Goal: Entertainment & Leisure: Browse casually

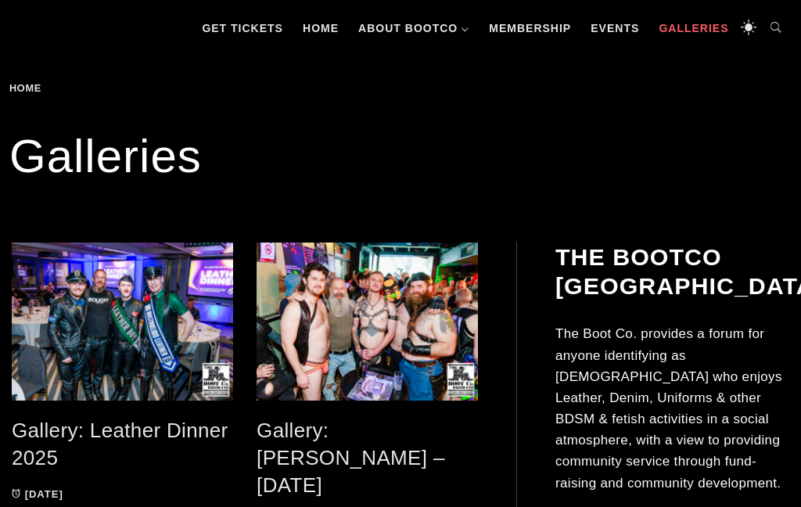
scroll to position [199, 0]
click at [401, 316] on span at bounding box center [366, 321] width 221 height 158
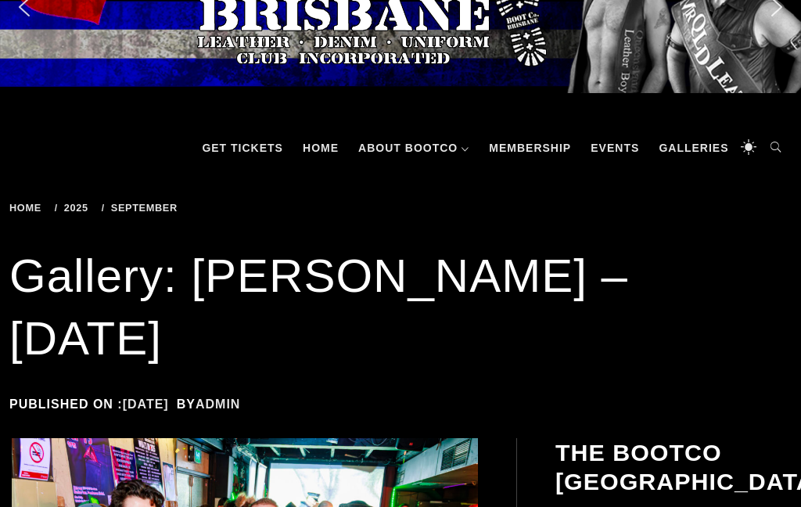
scroll to position [163, 0]
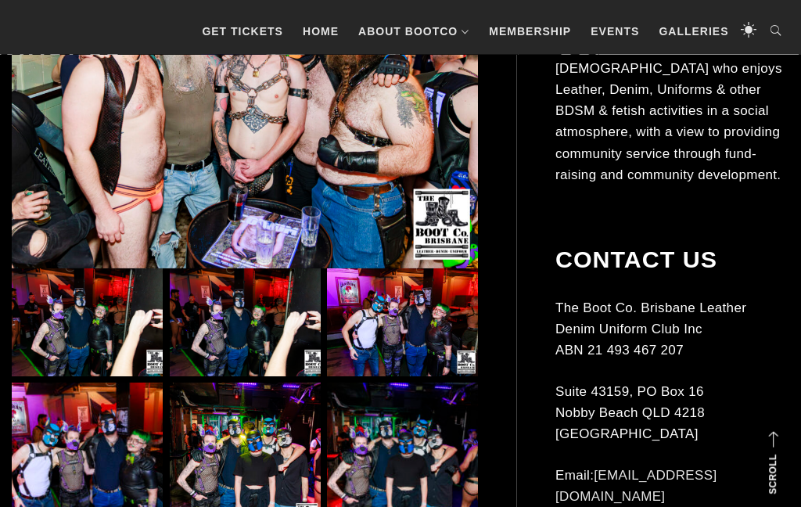
scroll to position [505, 0]
click at [81, 268] on img at bounding box center [87, 322] width 151 height 108
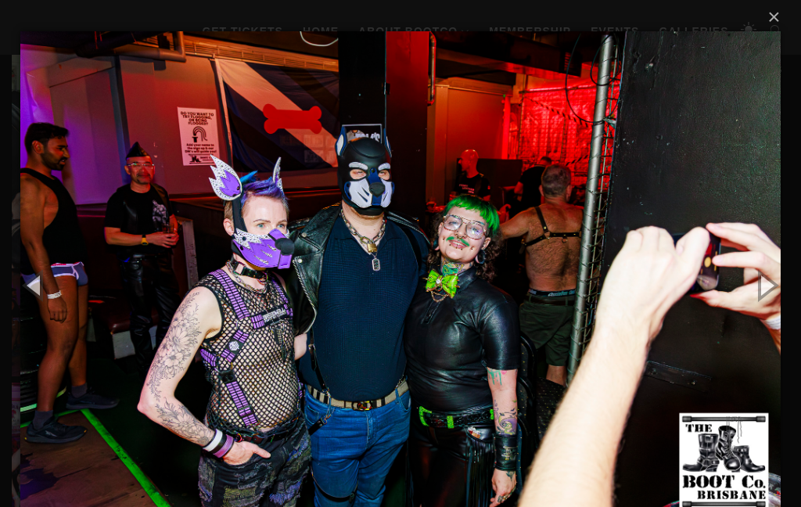
click at [773, 23] on button "×" at bounding box center [405, 17] width 760 height 34
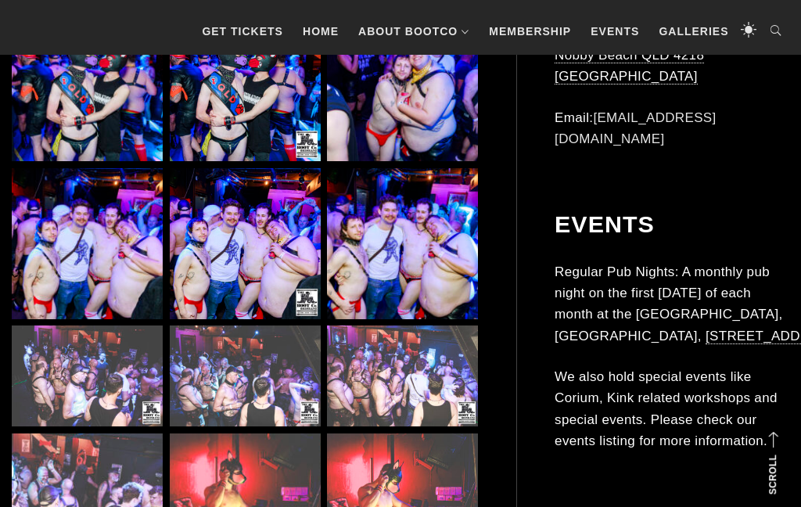
scroll to position [2896, 0]
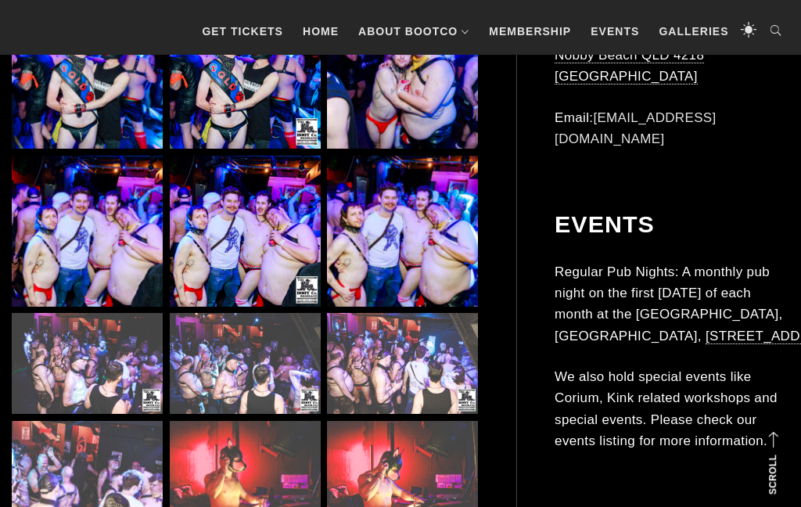
click at [75, 313] on img at bounding box center [87, 363] width 151 height 101
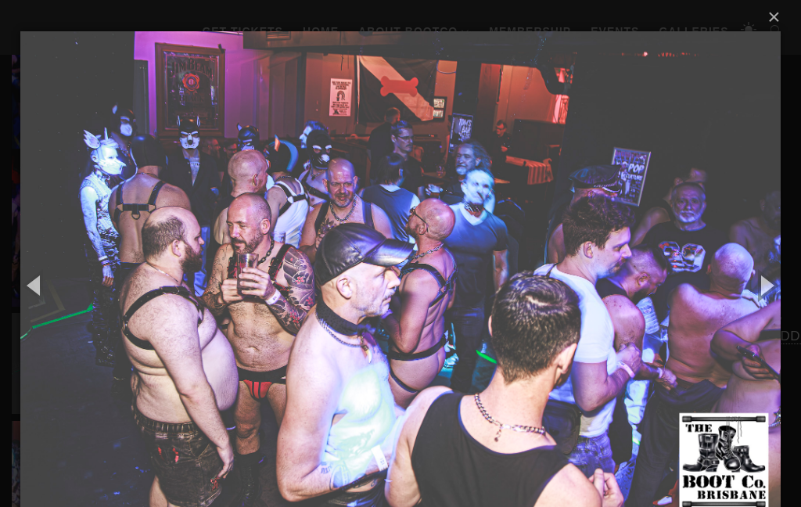
click at [773, 303] on button "button" at bounding box center [765, 285] width 70 height 86
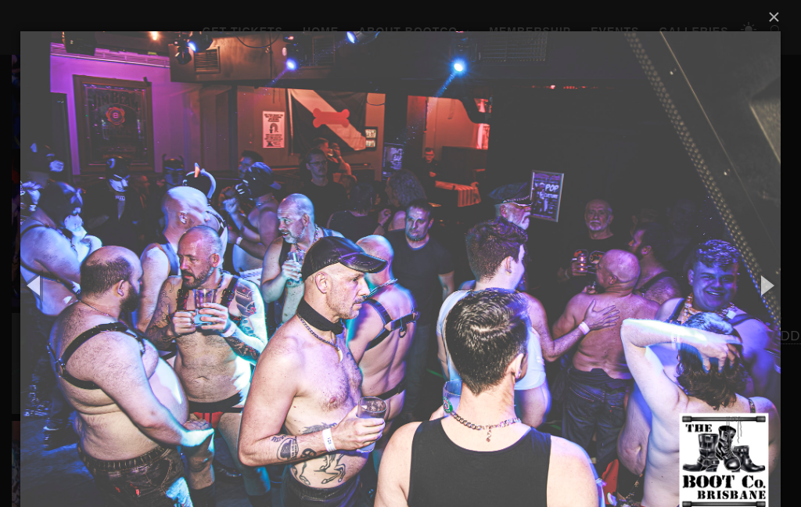
click at [778, 291] on button "button" at bounding box center [765, 285] width 70 height 86
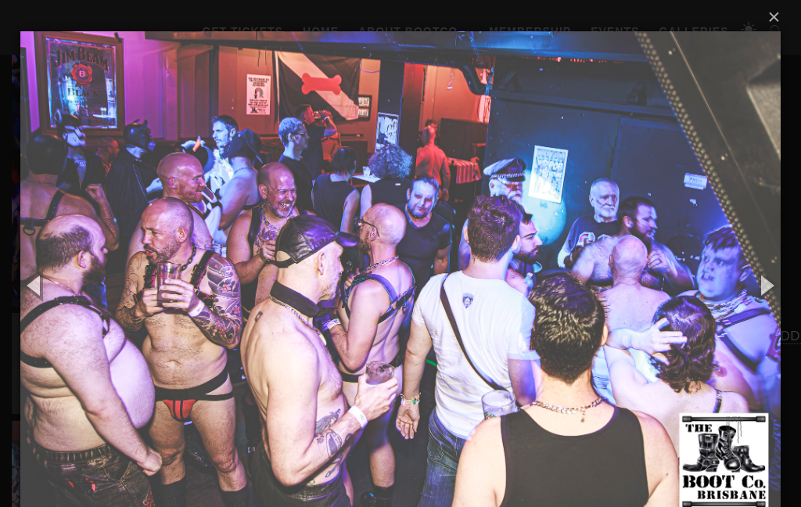
click at [779, 293] on button "button" at bounding box center [765, 285] width 70 height 86
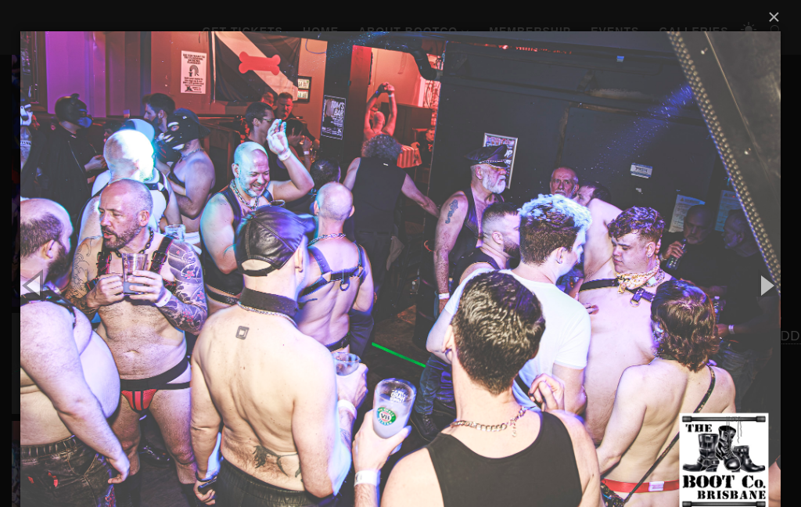
click at [773, 292] on button "button" at bounding box center [765, 285] width 70 height 86
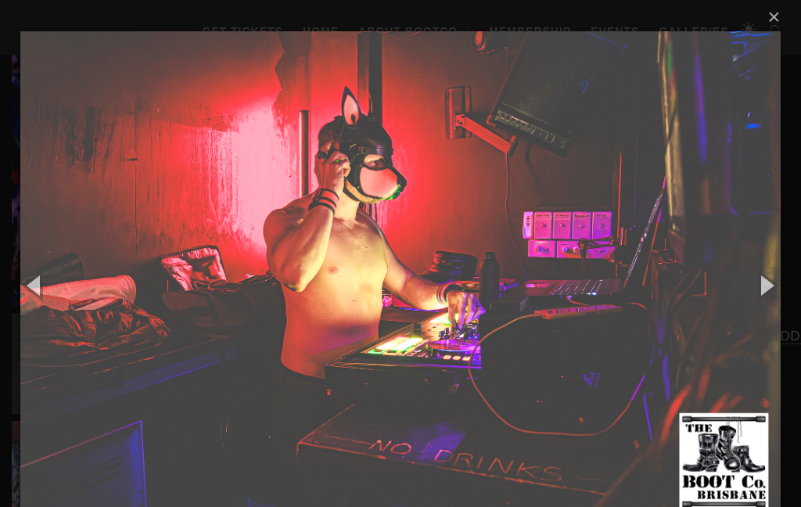
click at [773, 303] on button "button" at bounding box center [765, 285] width 70 height 86
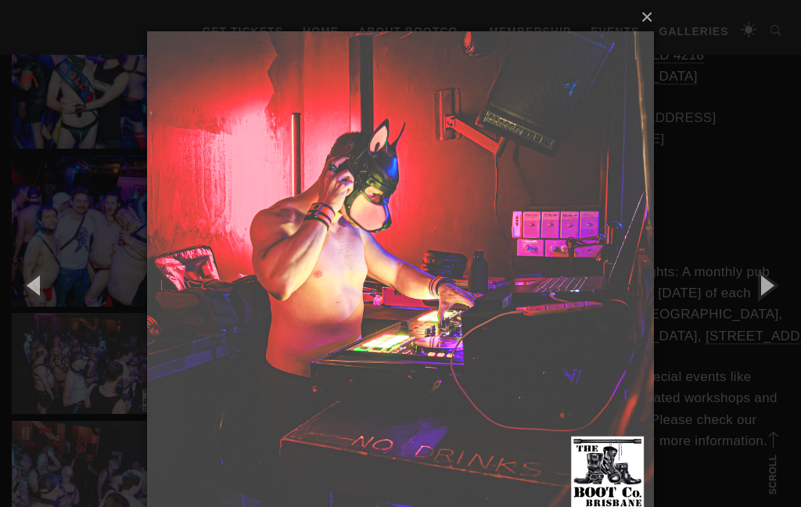
click at [774, 302] on button "button" at bounding box center [765, 285] width 70 height 86
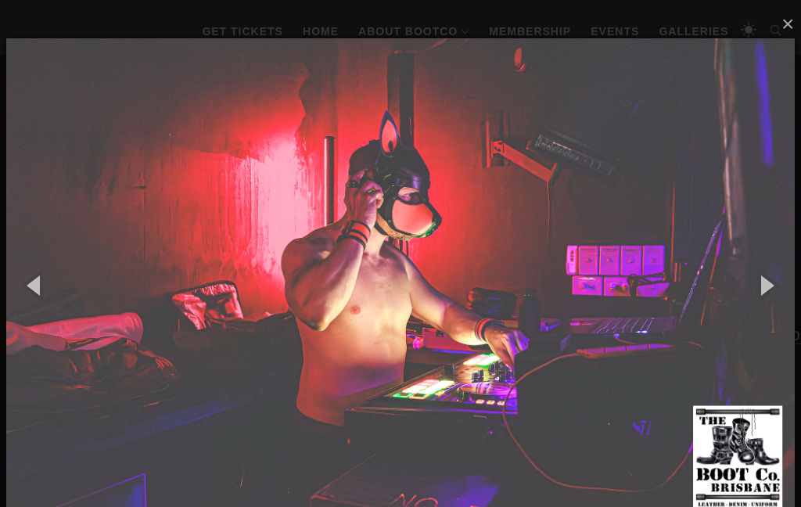
click at [770, 299] on button "button" at bounding box center [765, 285] width 70 height 86
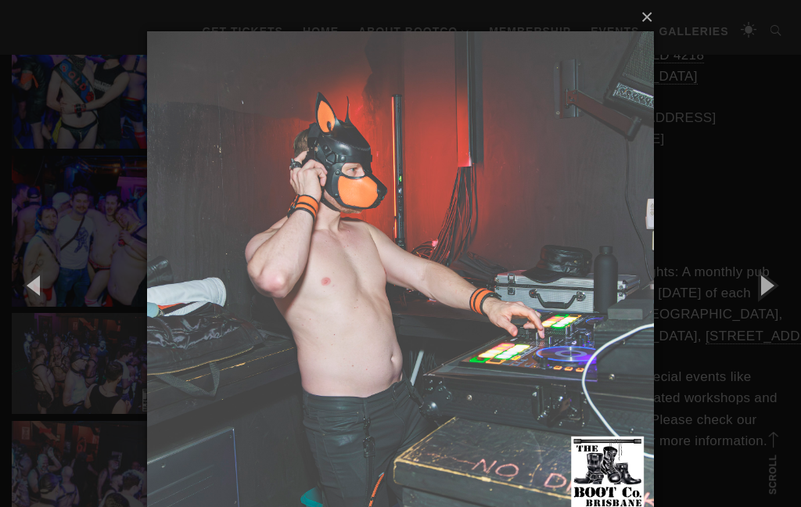
click at [773, 289] on button "button" at bounding box center [765, 285] width 70 height 86
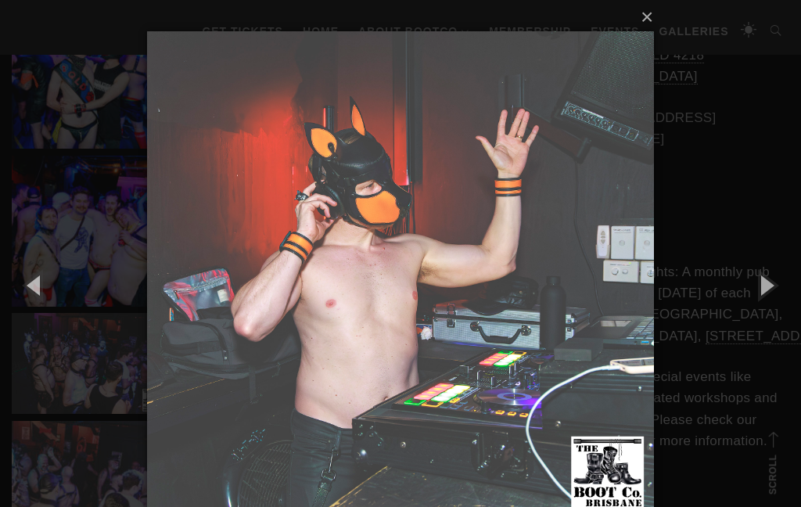
click at [774, 293] on button "button" at bounding box center [765, 285] width 70 height 86
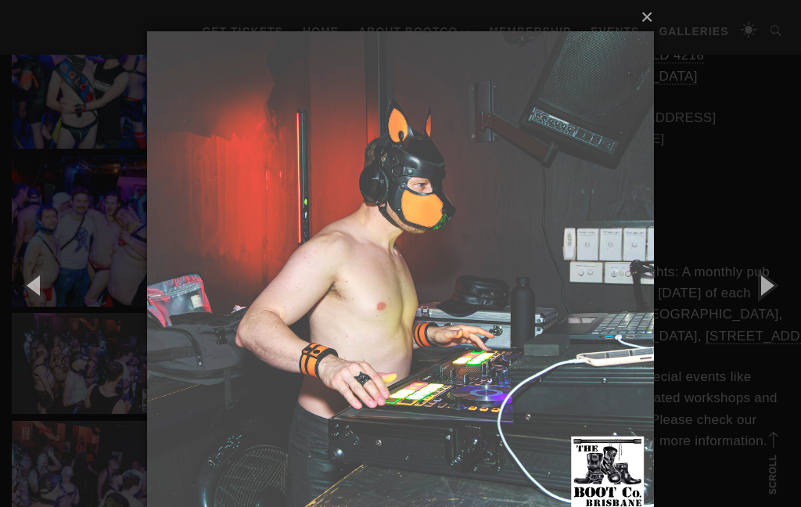
click at [773, 283] on button "button" at bounding box center [765, 285] width 70 height 86
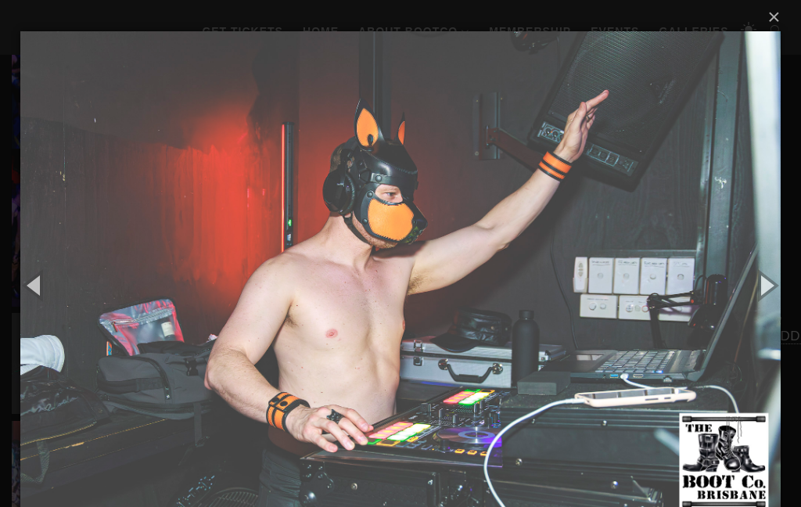
click at [771, 298] on button "button" at bounding box center [765, 285] width 70 height 86
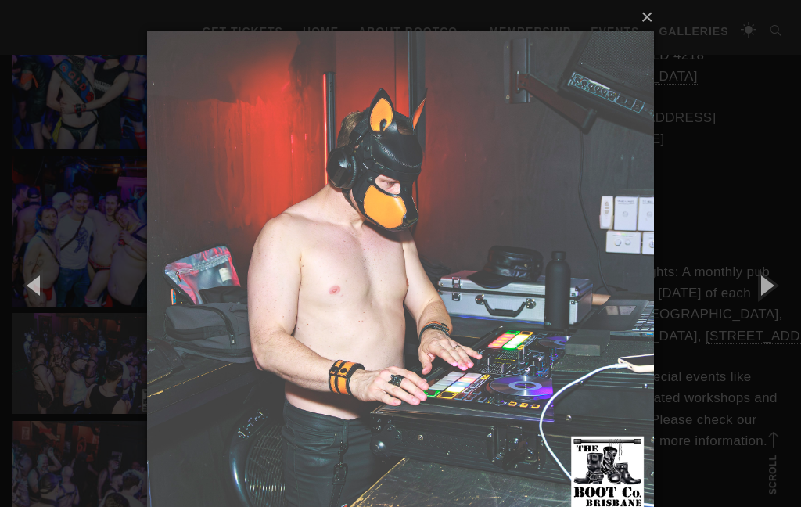
click at [770, 284] on button "button" at bounding box center [765, 285] width 70 height 86
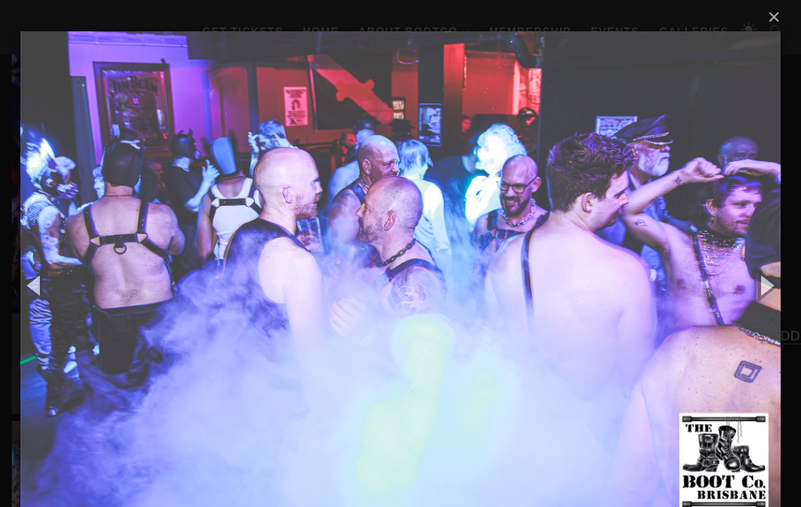
click at [770, 283] on button "button" at bounding box center [765, 285] width 70 height 86
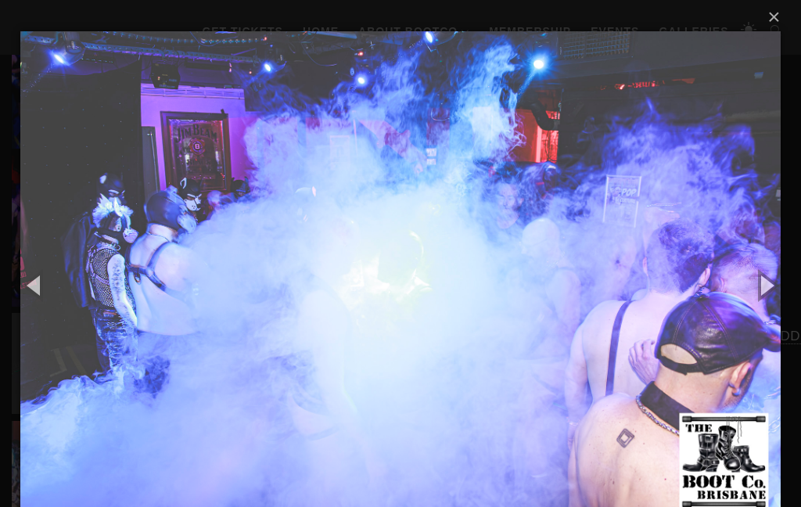
click at [45, 288] on button "button" at bounding box center [35, 285] width 70 height 86
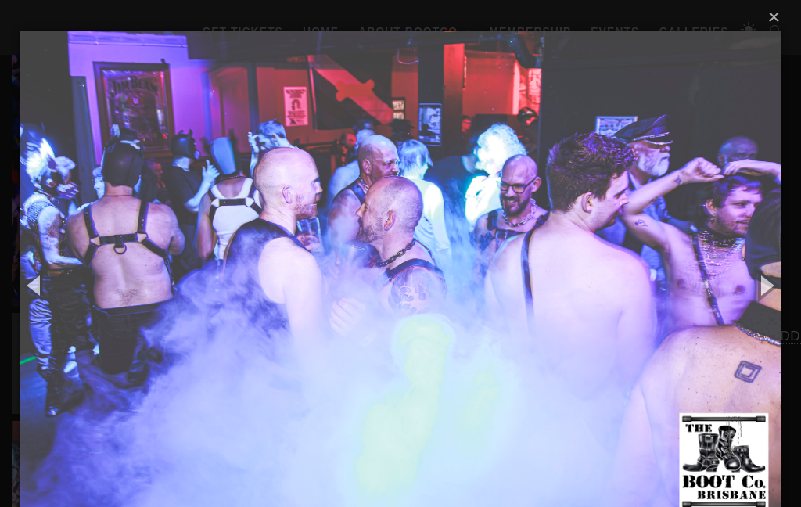
click at [766, 289] on button "button" at bounding box center [765, 285] width 70 height 86
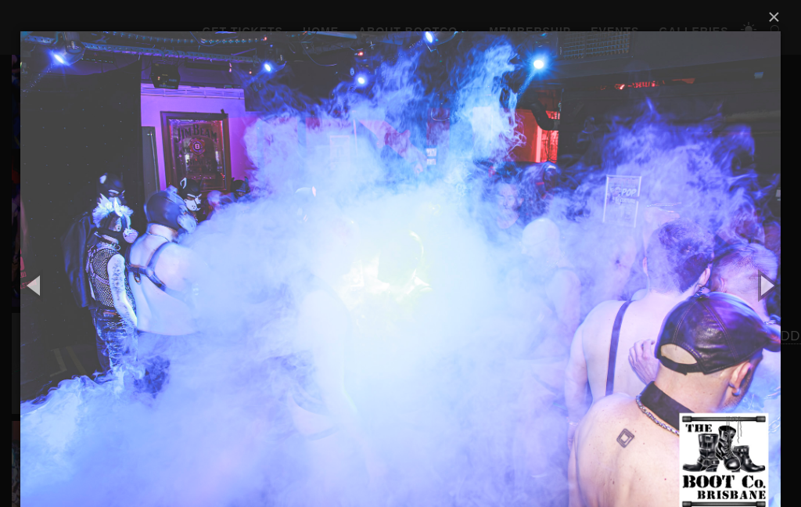
click at [772, 289] on button "button" at bounding box center [765, 285] width 70 height 86
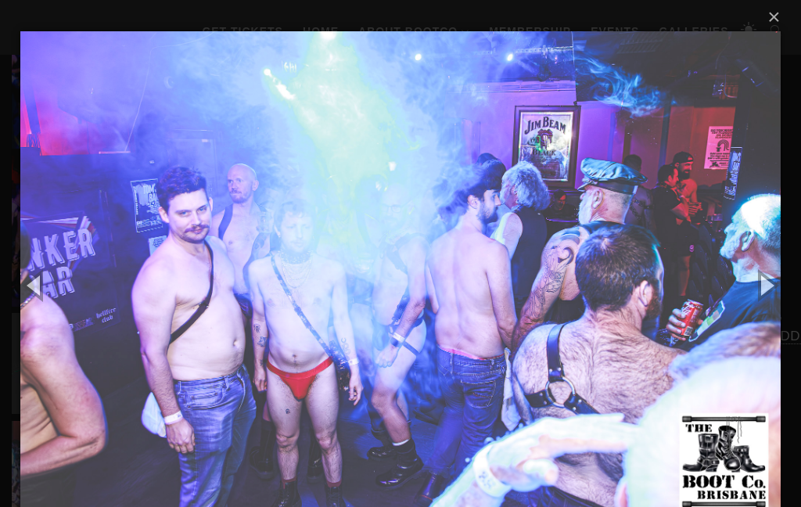
click at [772, 293] on button "button" at bounding box center [765, 285] width 70 height 86
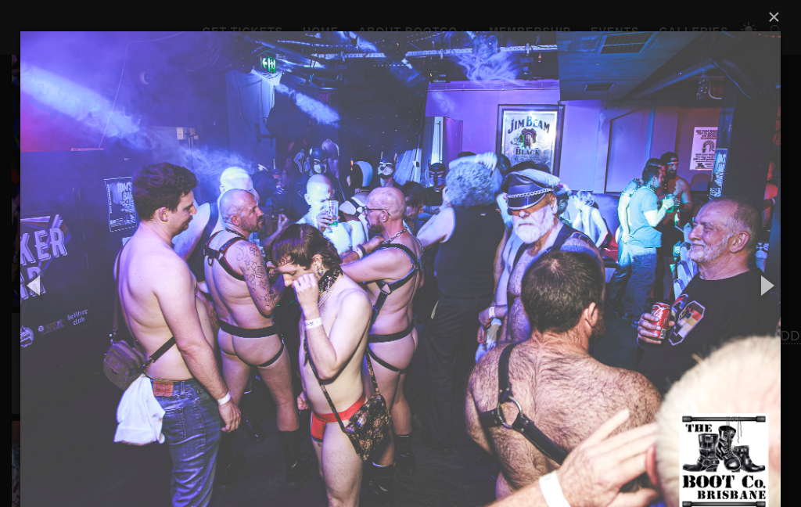
click at [766, 294] on button "button" at bounding box center [765, 285] width 70 height 86
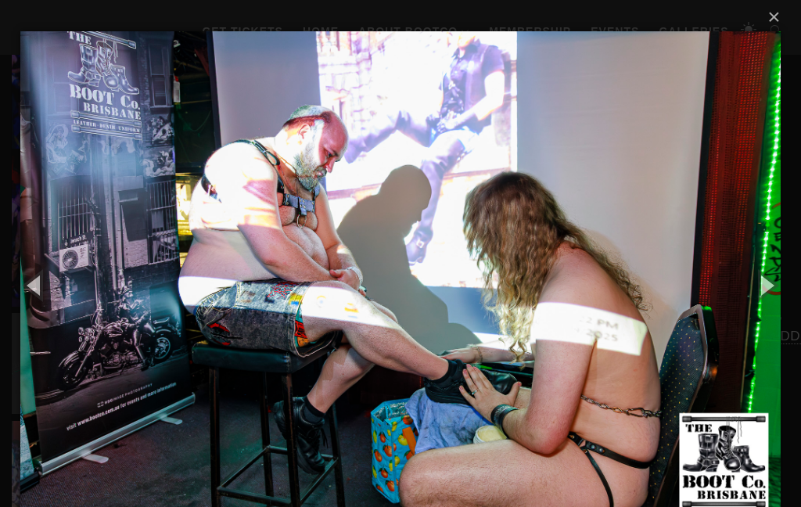
click at [771, 289] on button "button" at bounding box center [765, 285] width 70 height 86
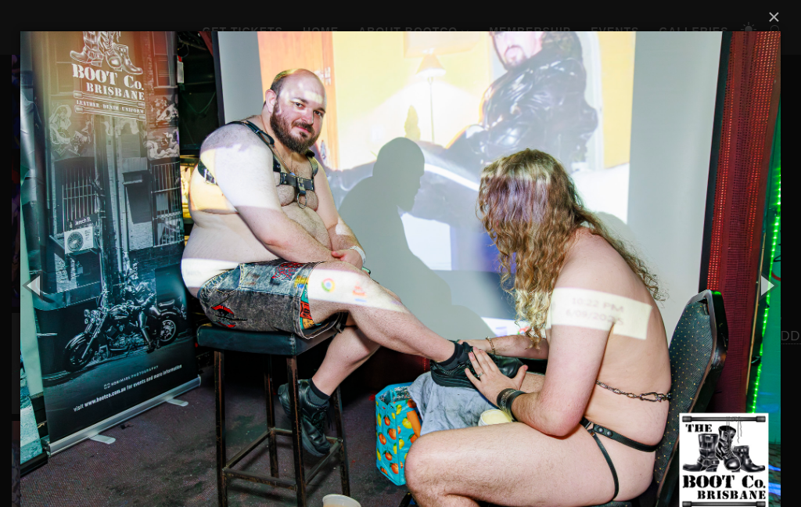
click at [761, 299] on button "button" at bounding box center [765, 285] width 70 height 86
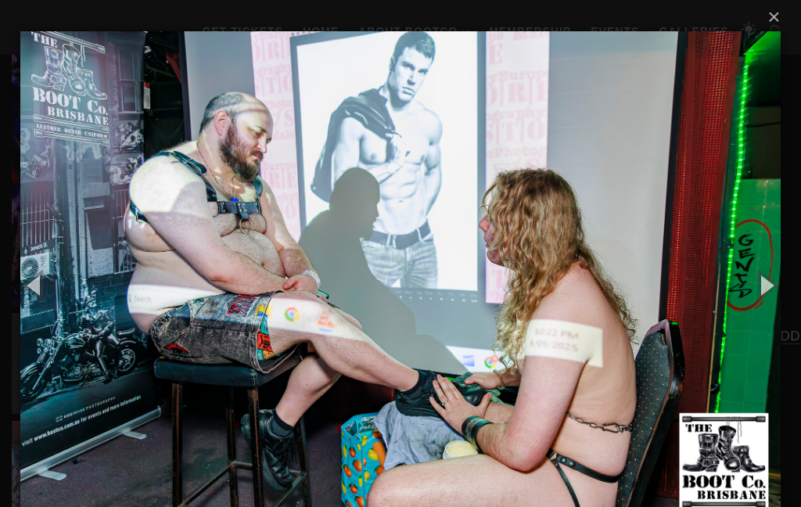
click at [779, 288] on button "button" at bounding box center [765, 285] width 70 height 86
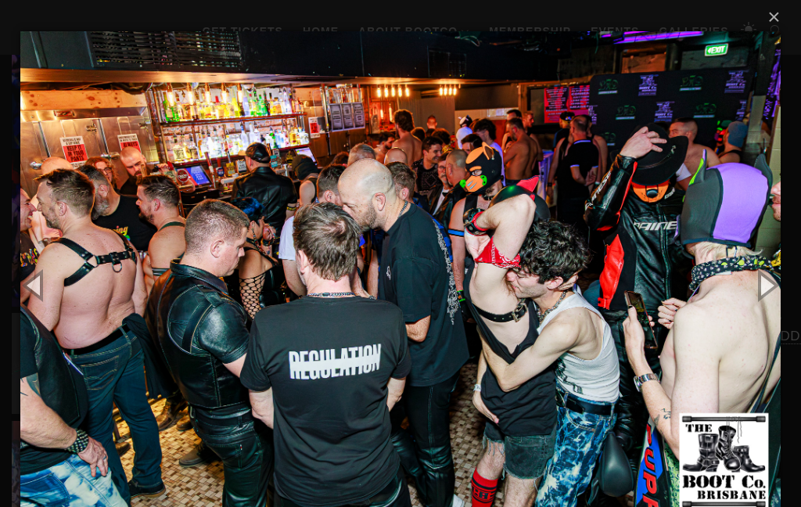
click at [762, 292] on button "button" at bounding box center [765, 285] width 70 height 86
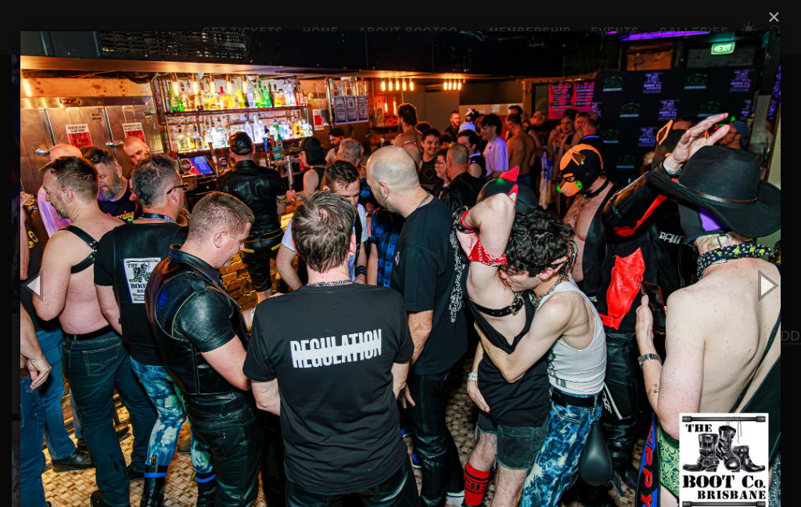
click at [776, 289] on button "button" at bounding box center [765, 285] width 70 height 86
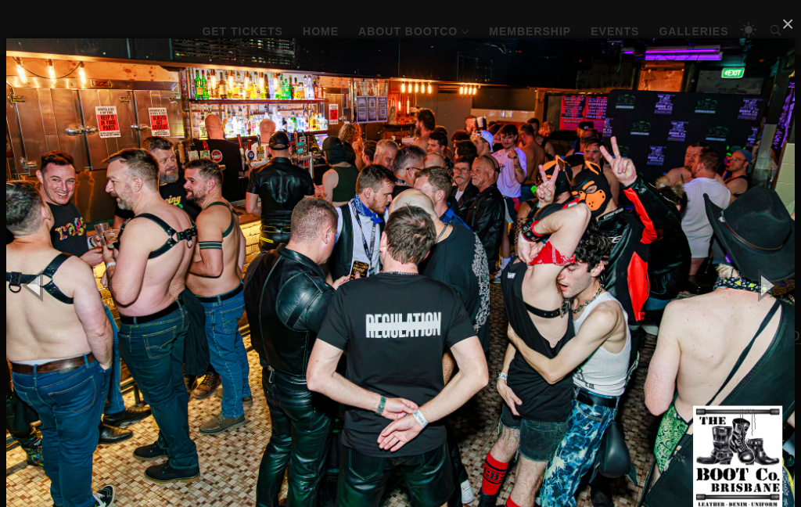
click at [775, 300] on button "button" at bounding box center [765, 285] width 70 height 86
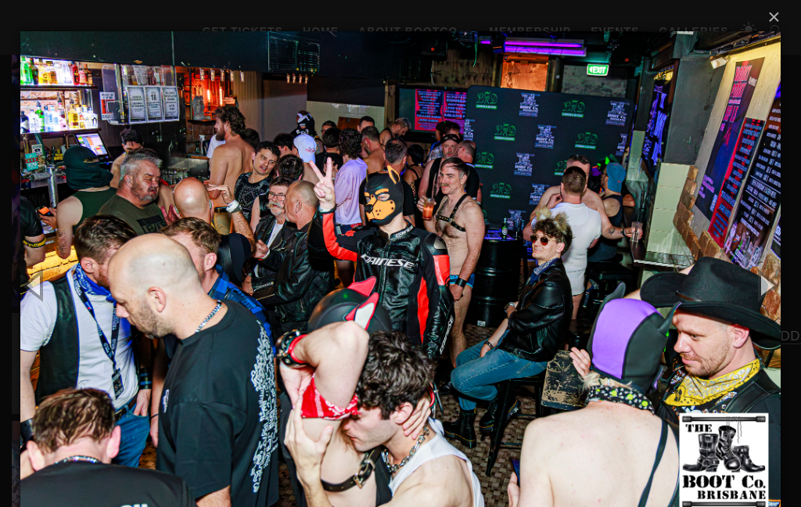
click at [773, 25] on button "×" at bounding box center [405, 17] width 760 height 34
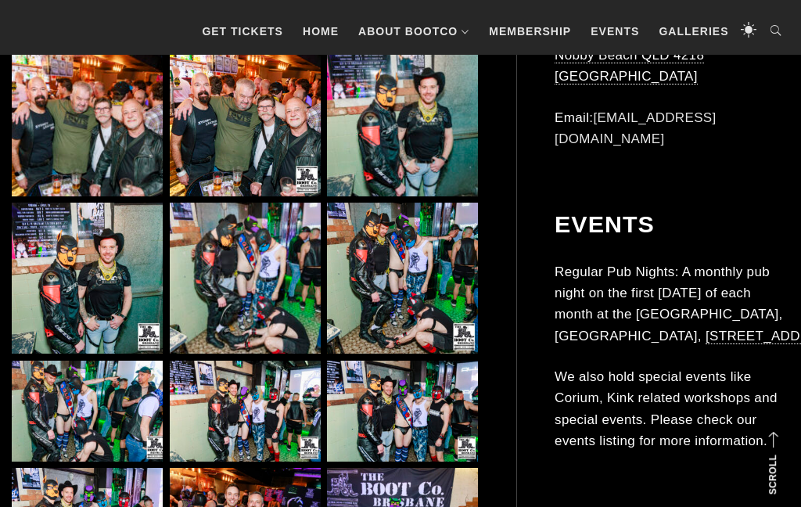
scroll to position [4587, 0]
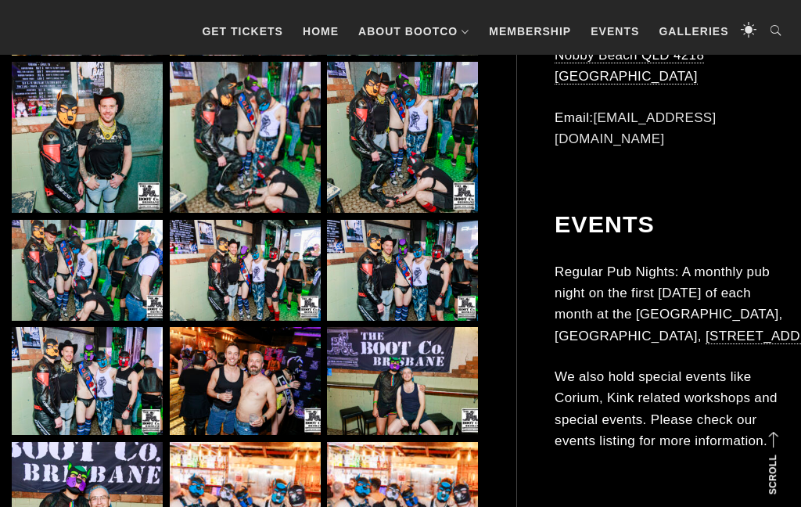
click at [239, 442] on img at bounding box center [245, 517] width 151 height 151
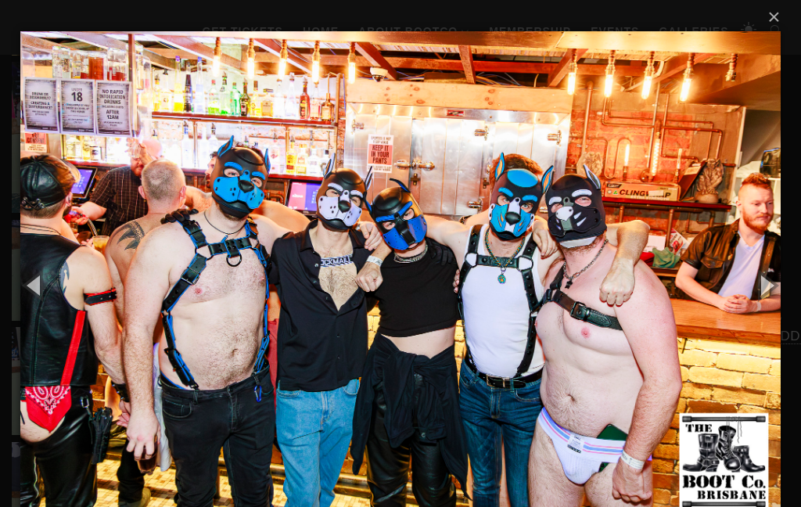
click at [779, 295] on button "button" at bounding box center [765, 285] width 70 height 86
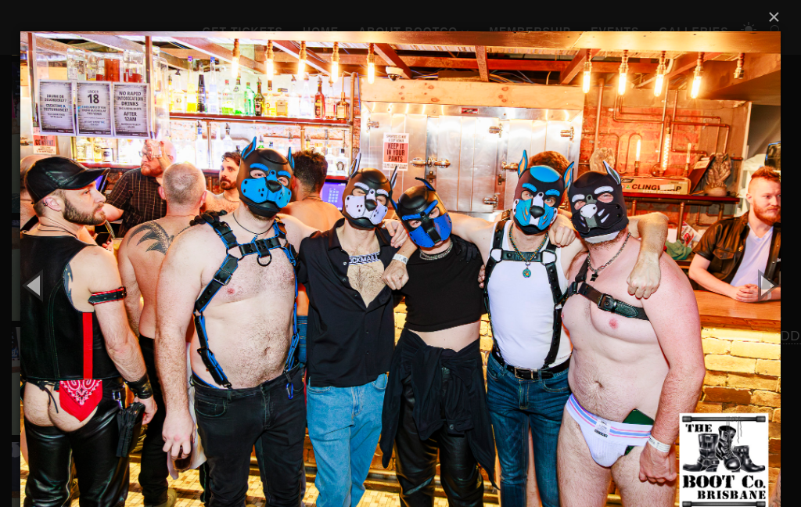
click at [778, 292] on button "button" at bounding box center [765, 285] width 70 height 86
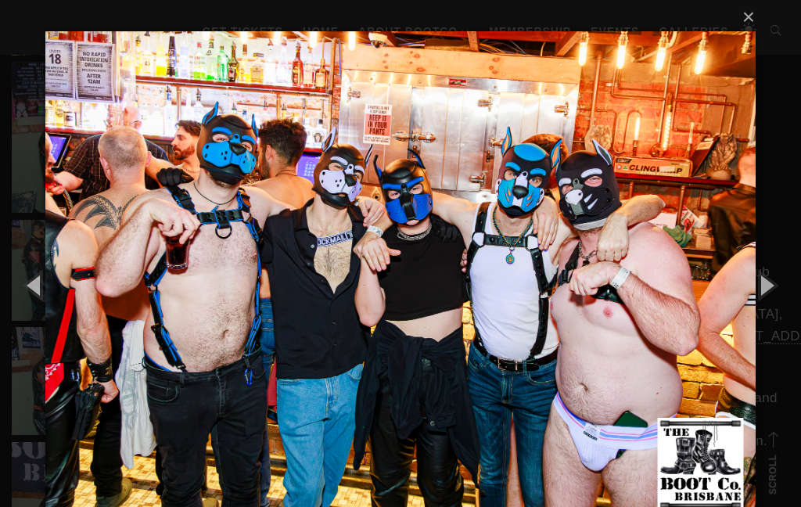
click at [780, 285] on button "button" at bounding box center [765, 285] width 70 height 86
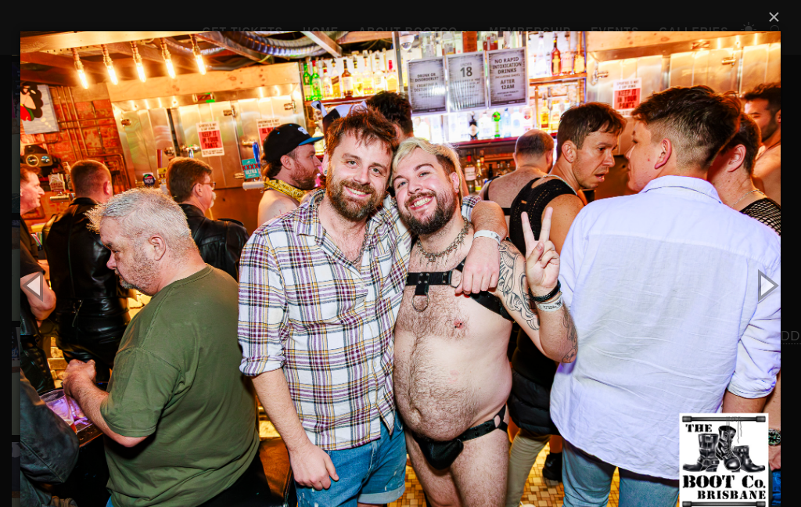
click at [783, 278] on button "button" at bounding box center [765, 285] width 70 height 86
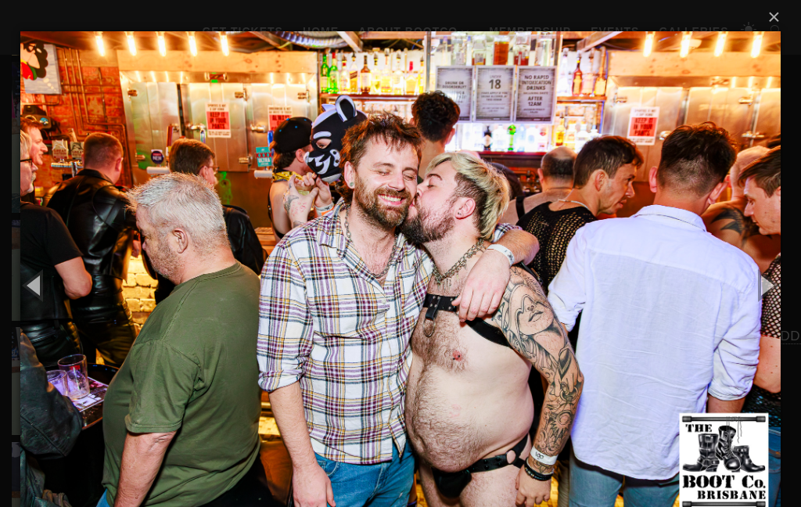
click at [766, 289] on button "button" at bounding box center [765, 285] width 70 height 86
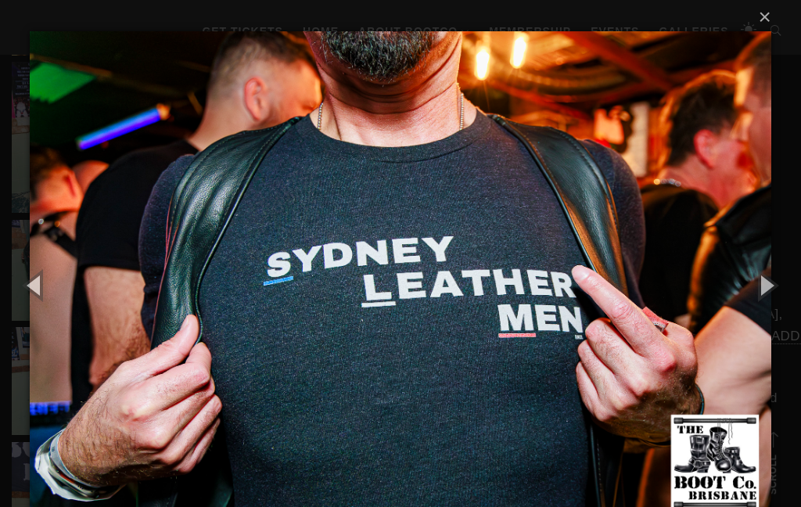
click at [776, 284] on button "button" at bounding box center [765, 285] width 70 height 86
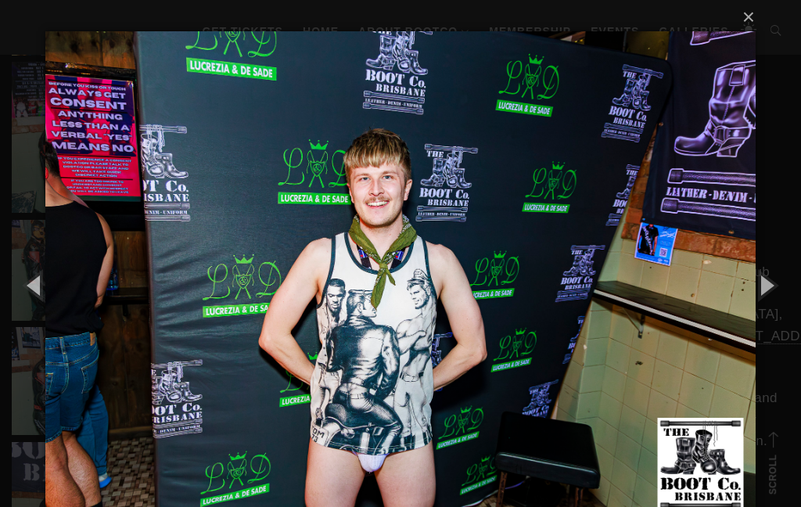
click at [769, 285] on button "button" at bounding box center [765, 285] width 70 height 86
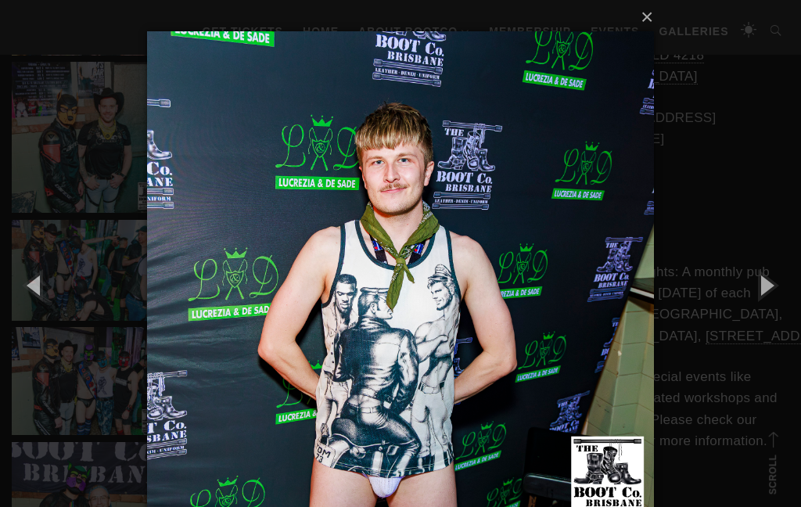
click at [779, 36] on div "× 102 of 185 Loading..." at bounding box center [400, 284] width 801 height 569
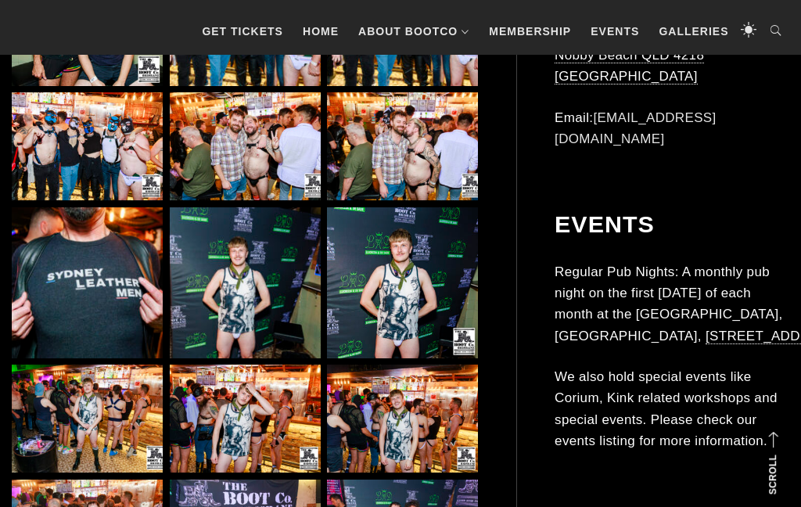
scroll to position [5245, 0]
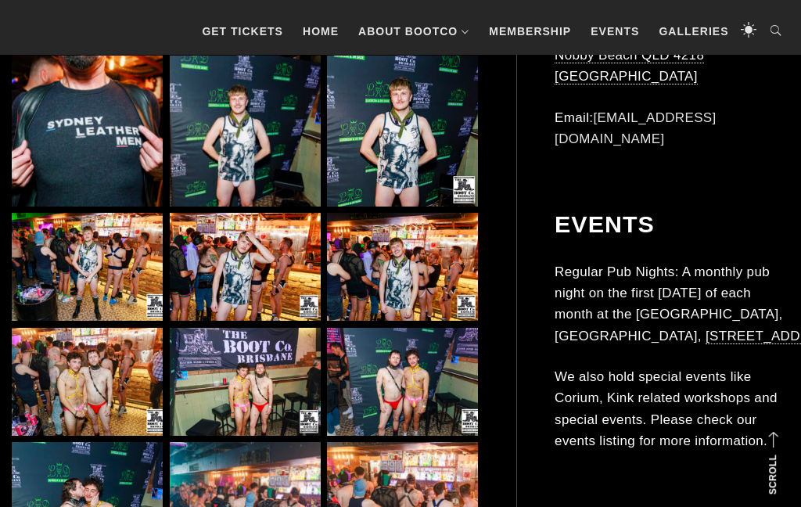
click at [64, 328] on img at bounding box center [87, 382] width 151 height 108
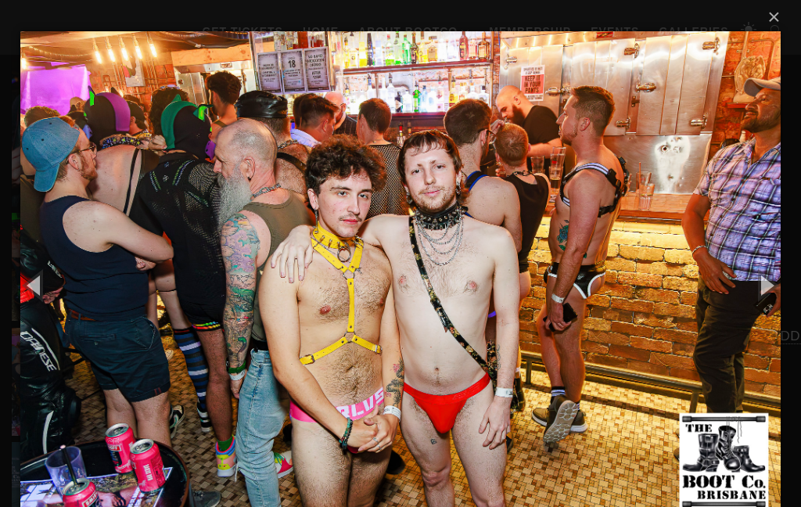
click at [774, 26] on button "×" at bounding box center [405, 17] width 760 height 34
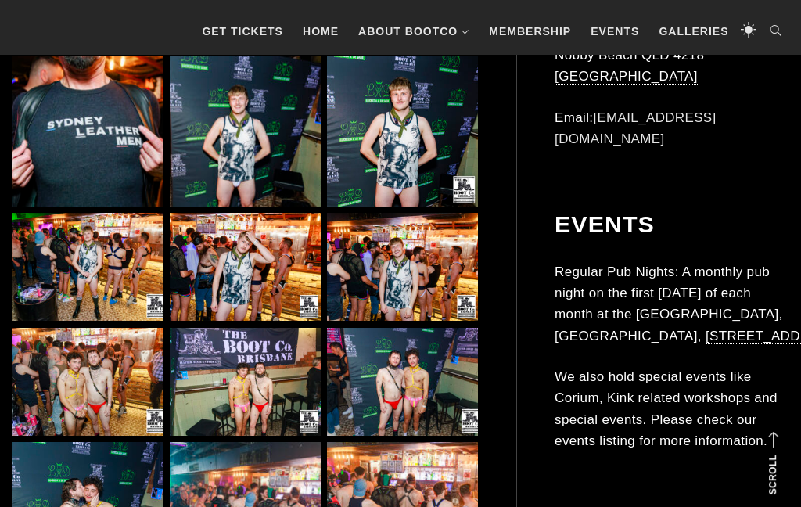
click at [447, 465] on img at bounding box center [402, 517] width 151 height 151
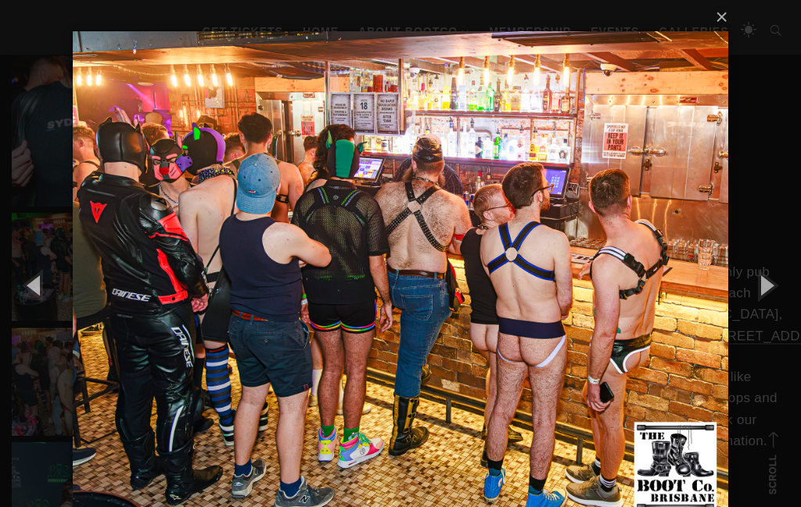
click at [766, 283] on button "button" at bounding box center [765, 285] width 70 height 86
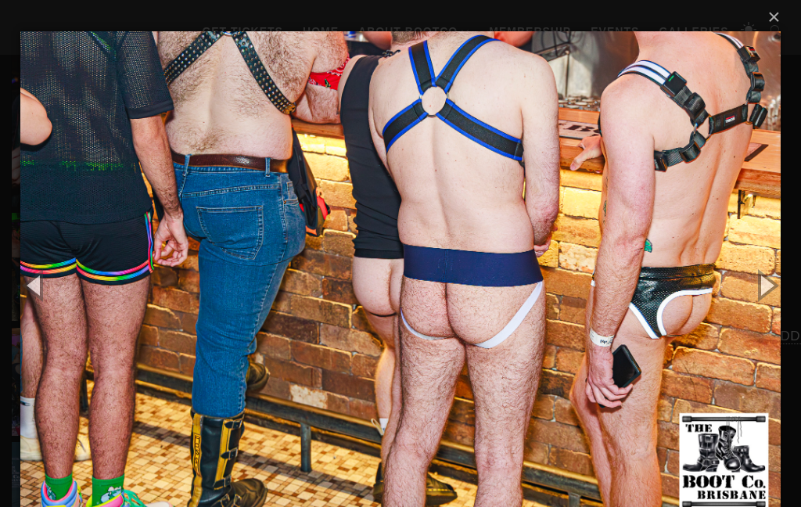
click at [769, 296] on button "button" at bounding box center [765, 285] width 70 height 86
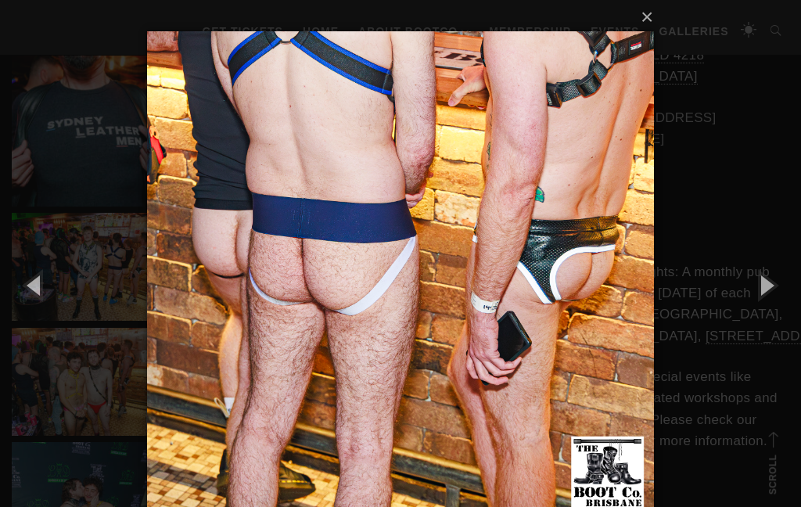
click at [773, 303] on button "button" at bounding box center [765, 285] width 70 height 86
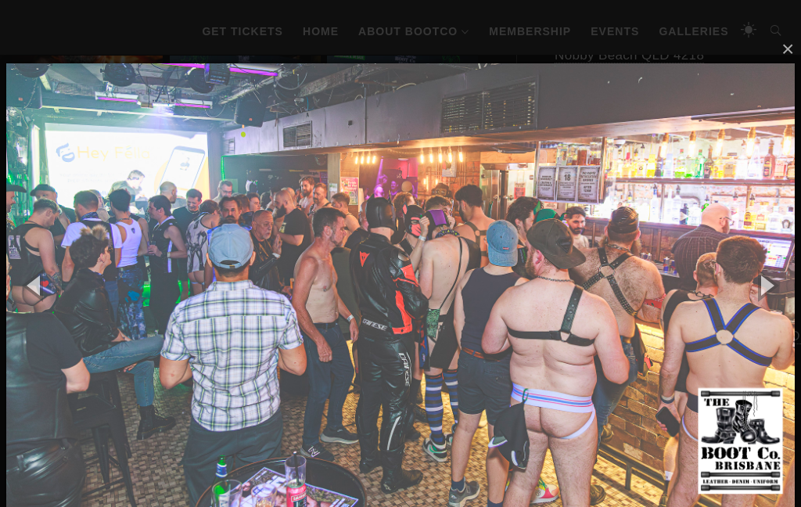
click at [784, 294] on button "button" at bounding box center [765, 285] width 70 height 86
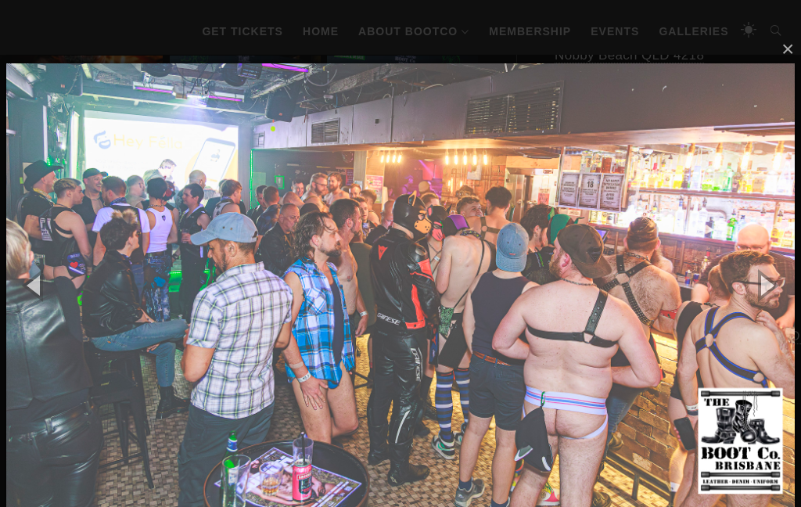
click at [773, 285] on button "button" at bounding box center [765, 285] width 70 height 86
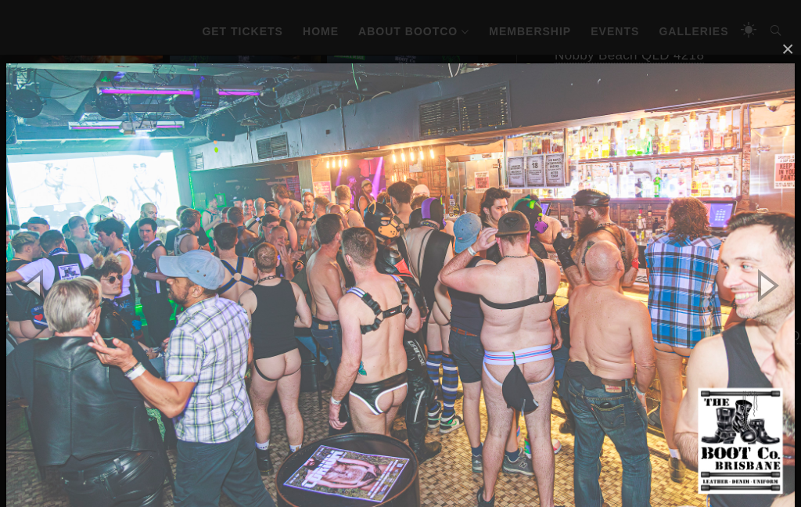
click at [785, 287] on button "button" at bounding box center [765, 285] width 70 height 86
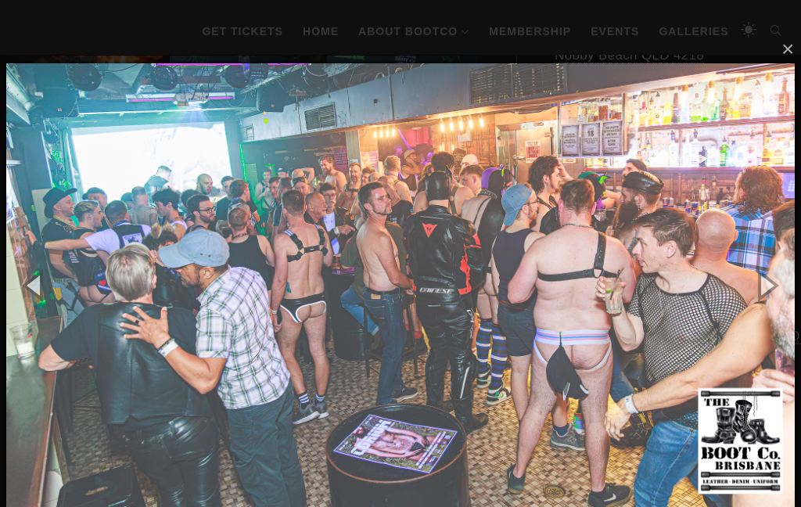
click at [780, 296] on button "button" at bounding box center [765, 285] width 70 height 86
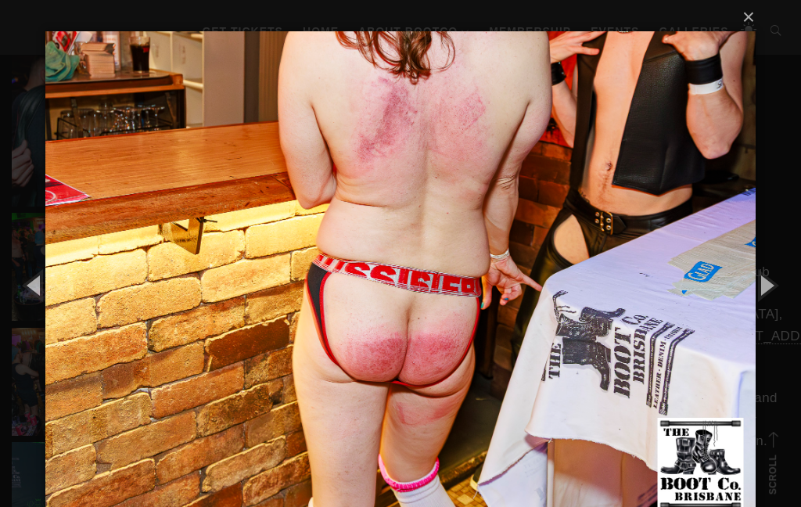
click at [780, 300] on button "button" at bounding box center [765, 285] width 70 height 86
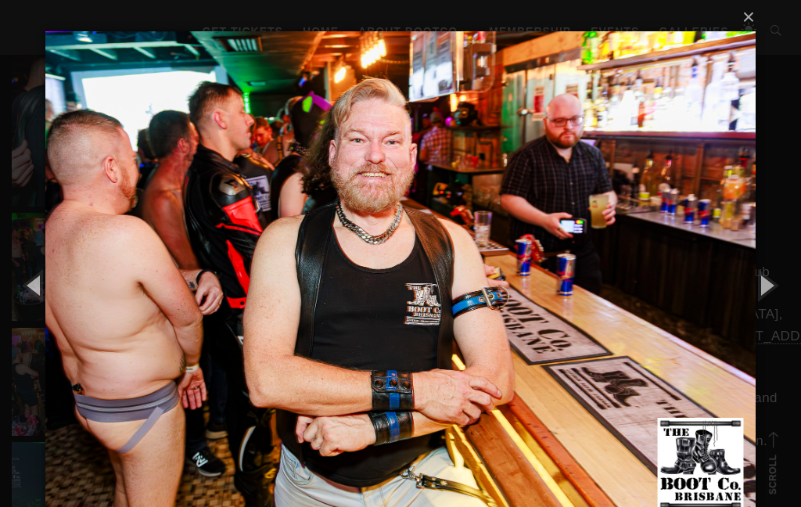
click at [758, 21] on button "×" at bounding box center [404, 17] width 709 height 34
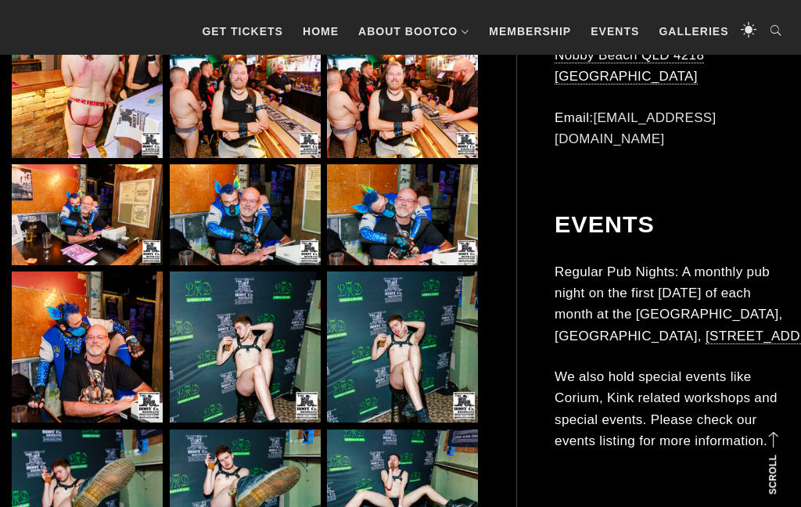
scroll to position [6292, 0]
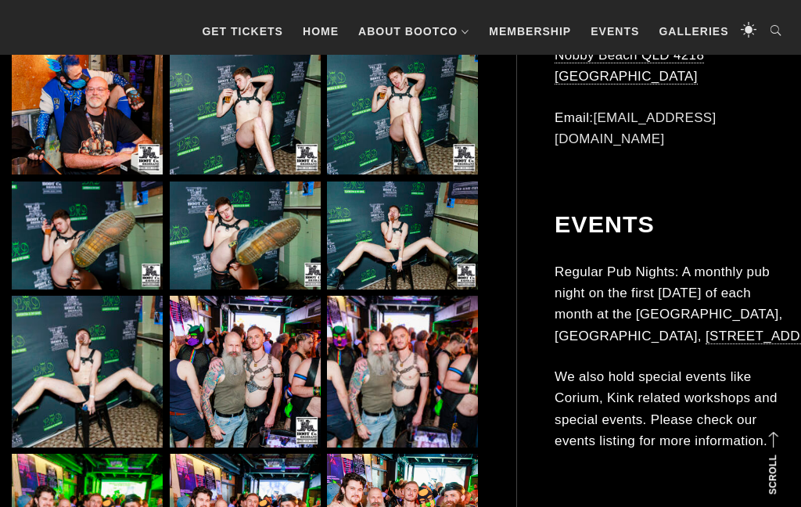
click at [236, 296] on img at bounding box center [245, 371] width 151 height 151
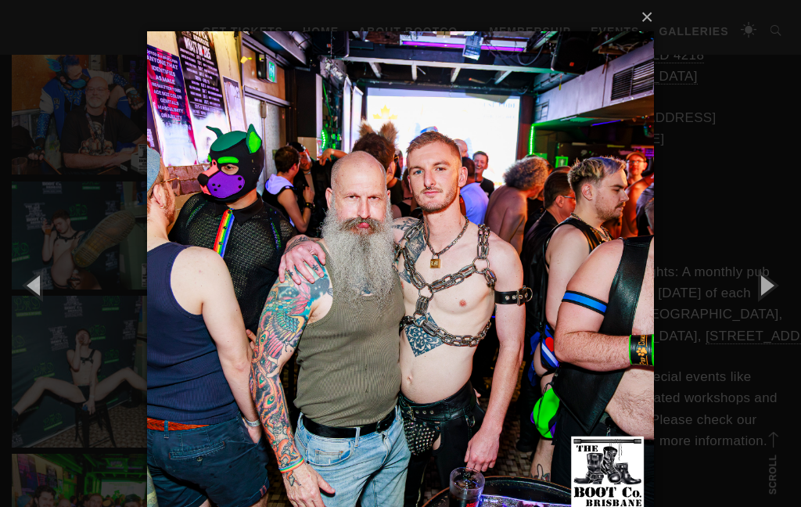
click at [650, 27] on button "×" at bounding box center [405, 17] width 507 height 34
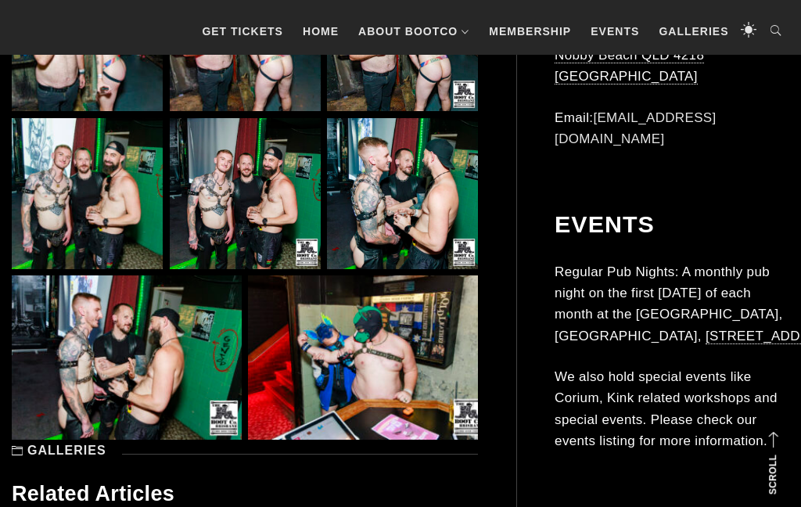
scroll to position [8916, 0]
